Goal: Task Accomplishment & Management: Use online tool/utility

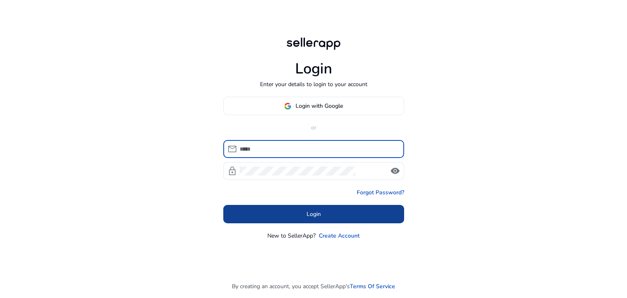
type input "**********"
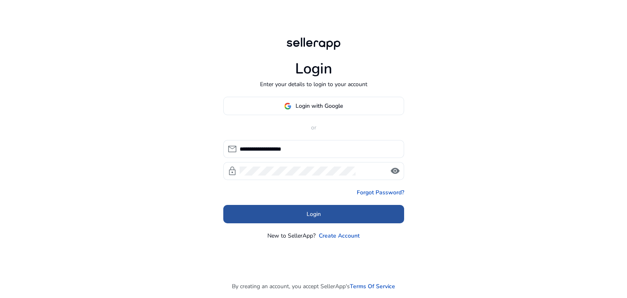
click at [355, 210] on span at bounding box center [313, 215] width 181 height 20
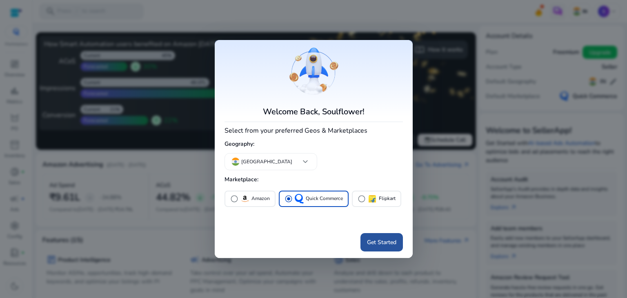
click at [390, 241] on span "Get Started" at bounding box center [381, 242] width 29 height 9
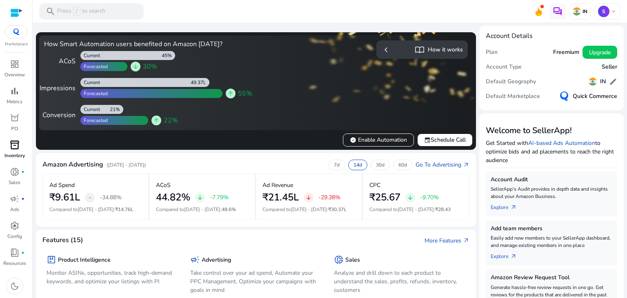
click at [25, 154] on link "inventory_2 Inventory" at bounding box center [14, 151] width 29 height 27
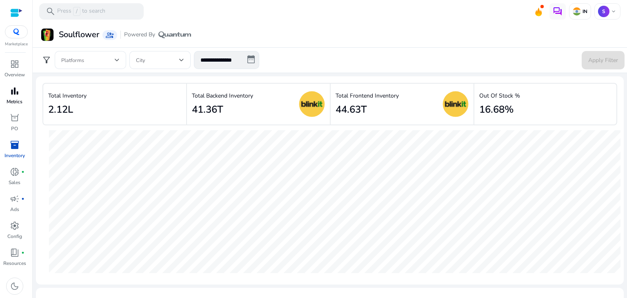
click at [15, 102] on p "Metrics" at bounding box center [15, 101] width 16 height 7
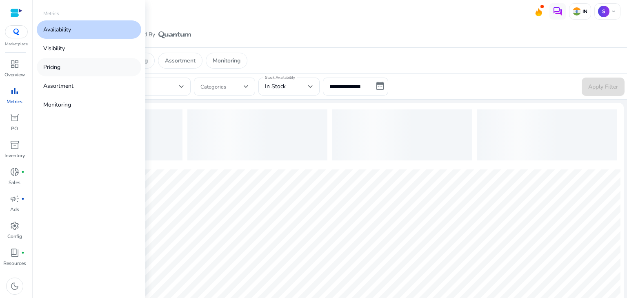
click at [66, 69] on link "Pricing" at bounding box center [89, 67] width 105 height 18
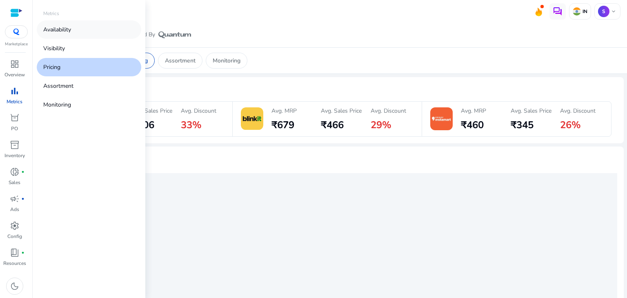
click at [73, 31] on link "Availability" at bounding box center [89, 29] width 105 height 18
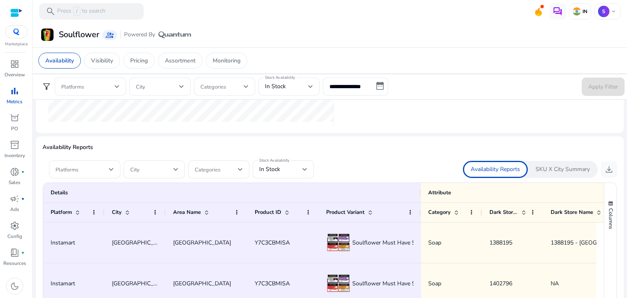
scroll to position [436, 0]
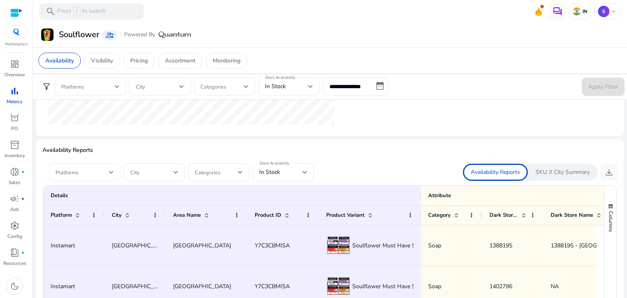
click at [116, 174] on div "Platforms" at bounding box center [84, 172] width 71 height 18
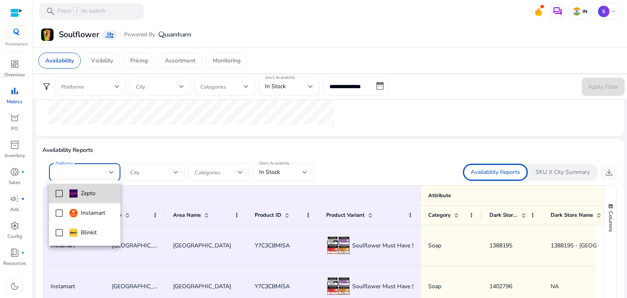
click at [58, 193] on mat-pseudo-checkbox at bounding box center [59, 193] width 7 height 7
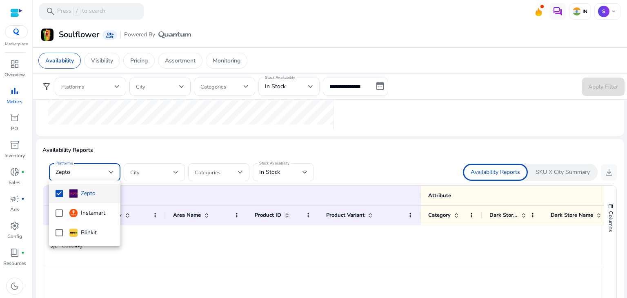
click at [297, 176] on div at bounding box center [313, 149] width 627 height 298
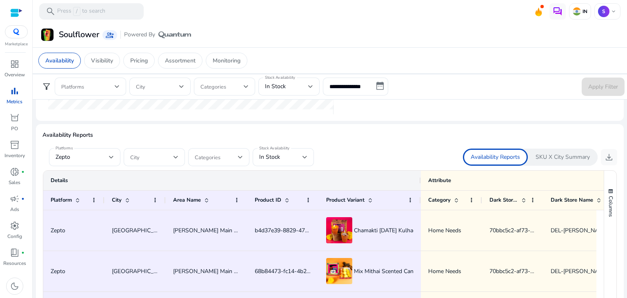
scroll to position [452, 0]
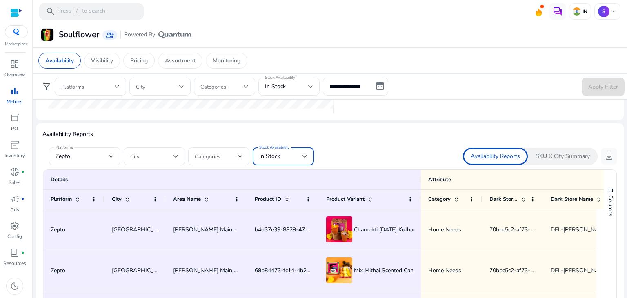
click at [304, 156] on div at bounding box center [305, 156] width 5 height 3
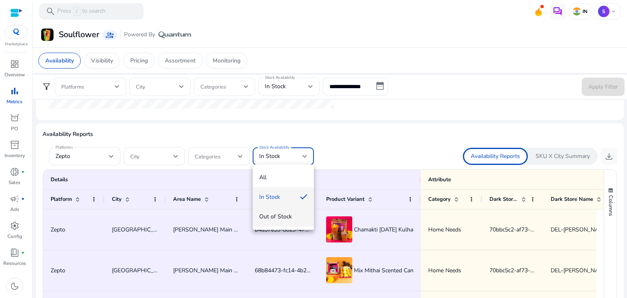
click at [288, 216] on span "Out of Stock" at bounding box center [283, 216] width 48 height 9
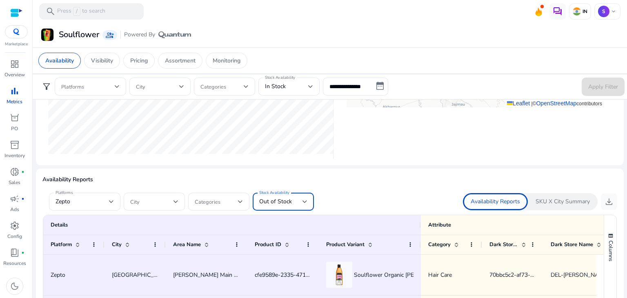
scroll to position [407, 0]
click at [608, 202] on span "download" at bounding box center [609, 201] width 10 height 10
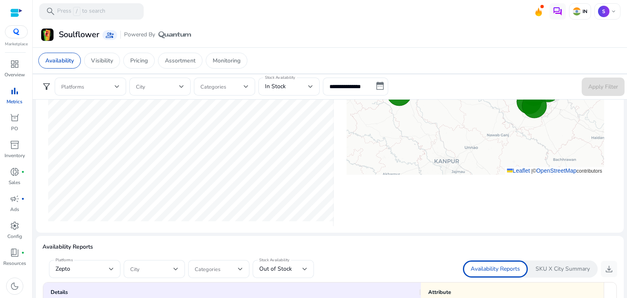
scroll to position [332, 0]
